Goal: Task Accomplishment & Management: Use online tool/utility

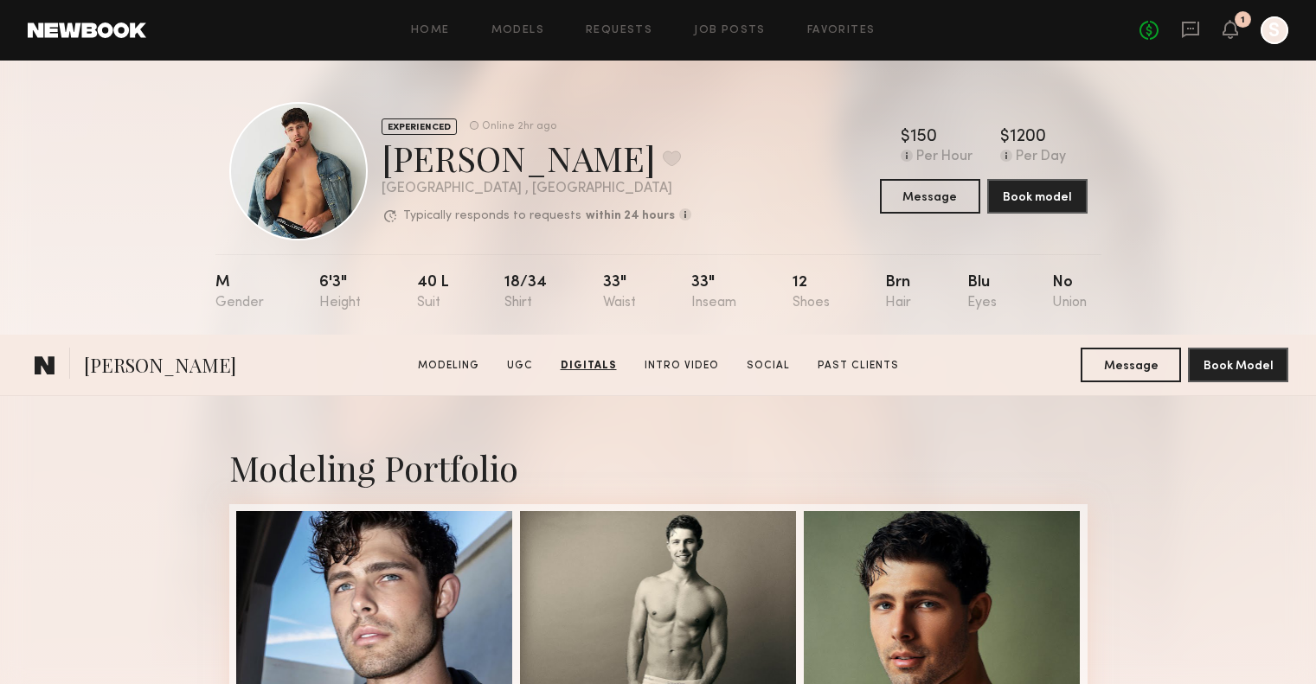
scroll to position [2311, 0]
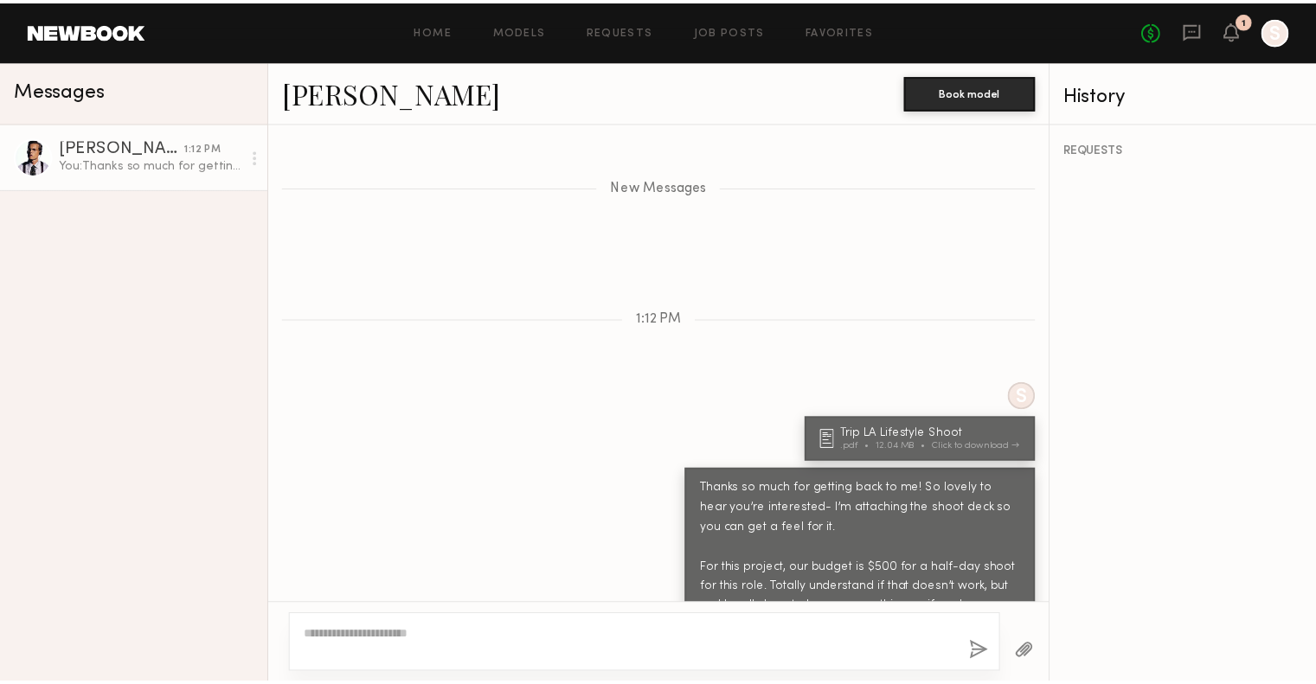
scroll to position [1325, 0]
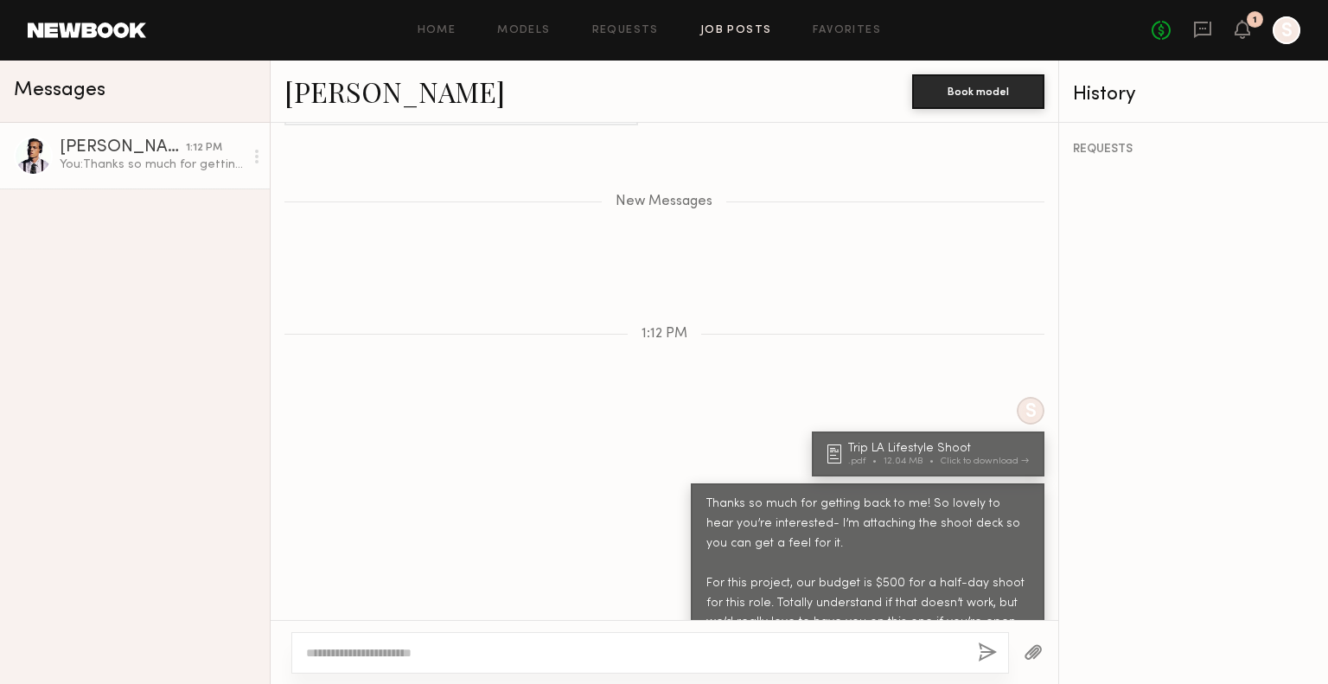
click at [760, 36] on link "Job Posts" at bounding box center [737, 30] width 72 height 11
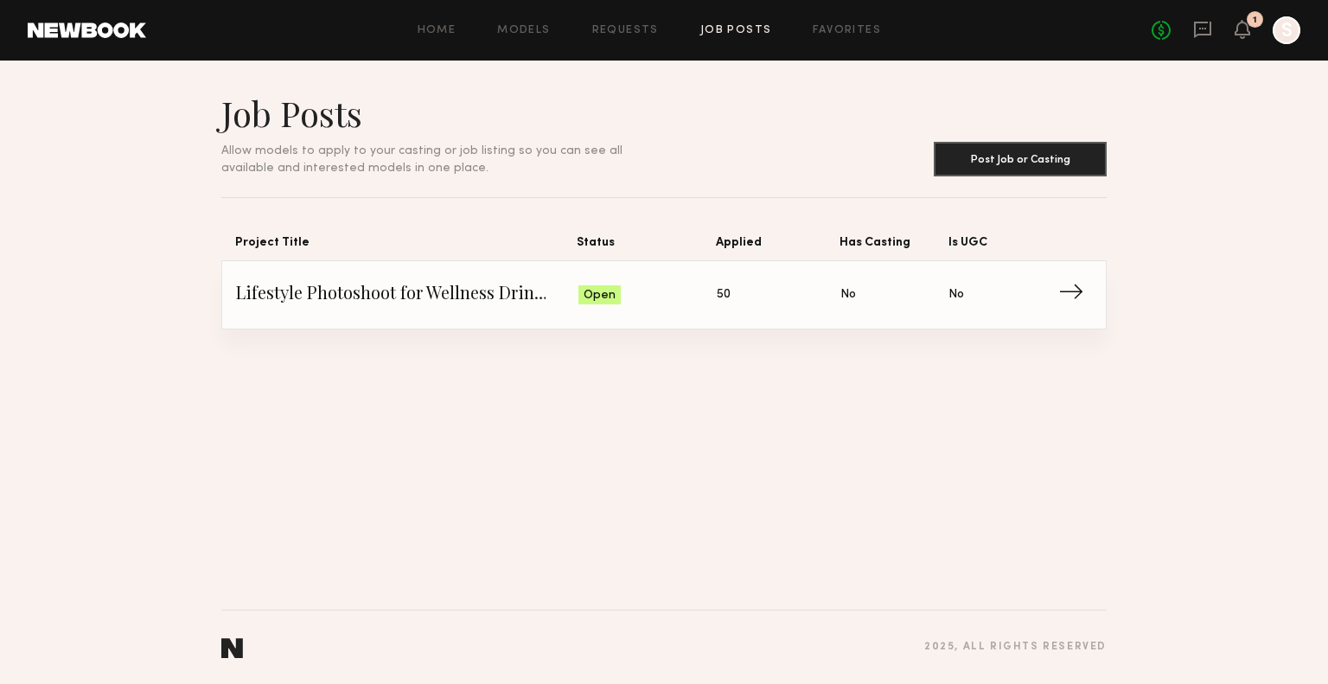
click at [1048, 300] on span "Is UGC: No" at bounding box center [1003, 295] width 108 height 26
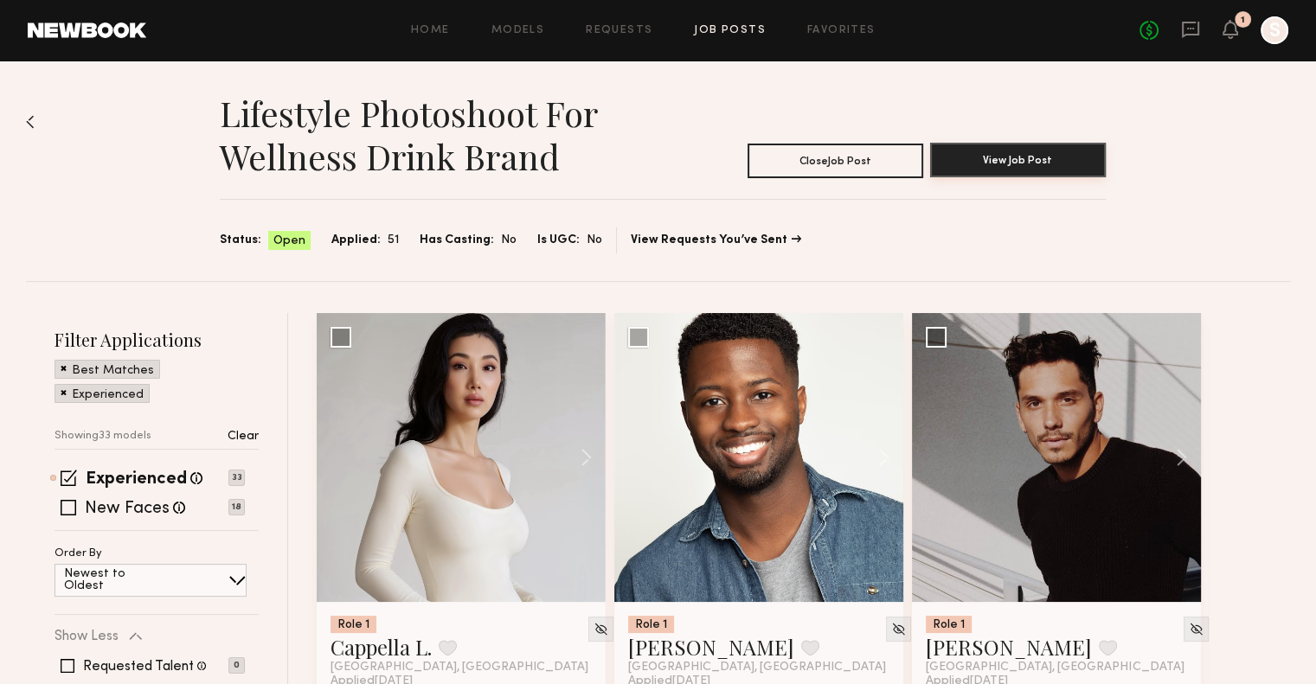
click at [1010, 158] on button "View Job Post" at bounding box center [1018, 160] width 176 height 35
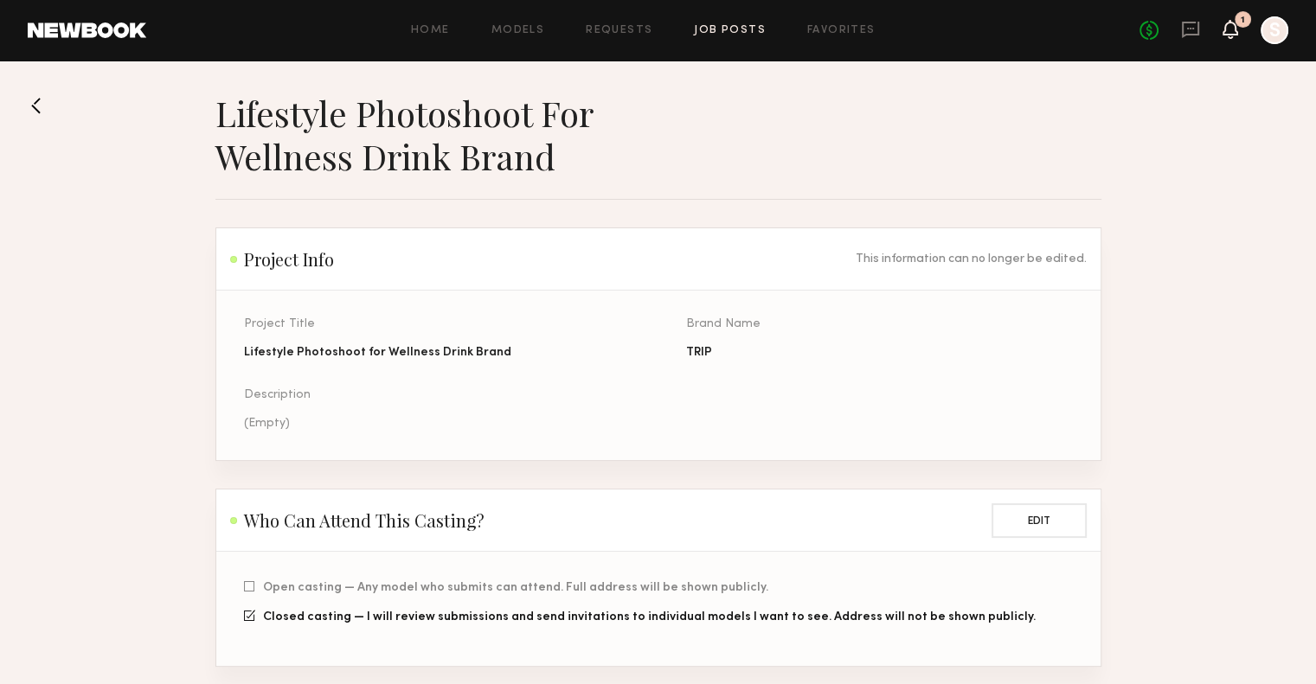
click at [1226, 31] on icon at bounding box center [1230, 28] width 14 height 12
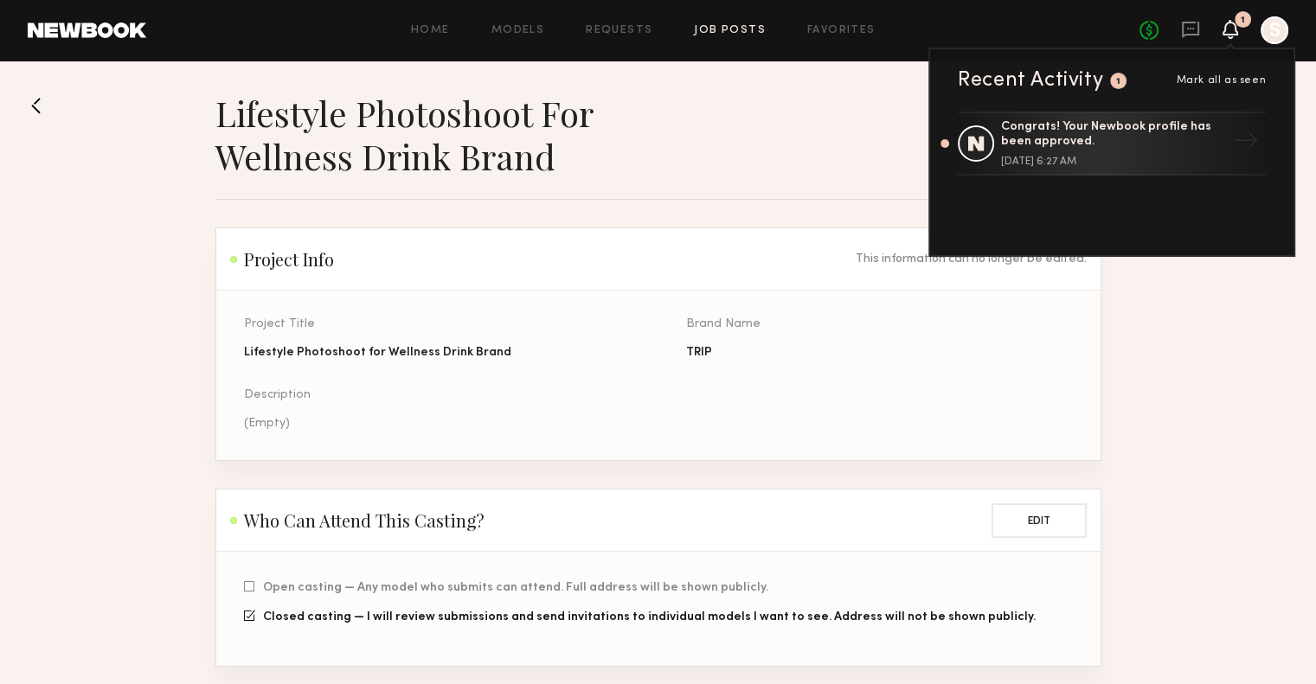
click at [1226, 31] on icon at bounding box center [1230, 28] width 14 height 12
